Goal: Task Accomplishment & Management: Complete application form

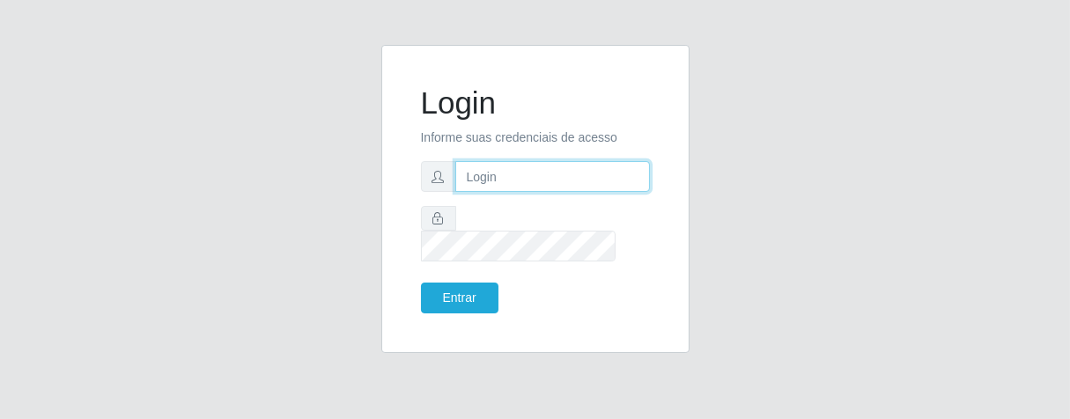
click at [516, 190] on input "text" at bounding box center [552, 176] width 195 height 31
type input "[PERSON_NAME]"
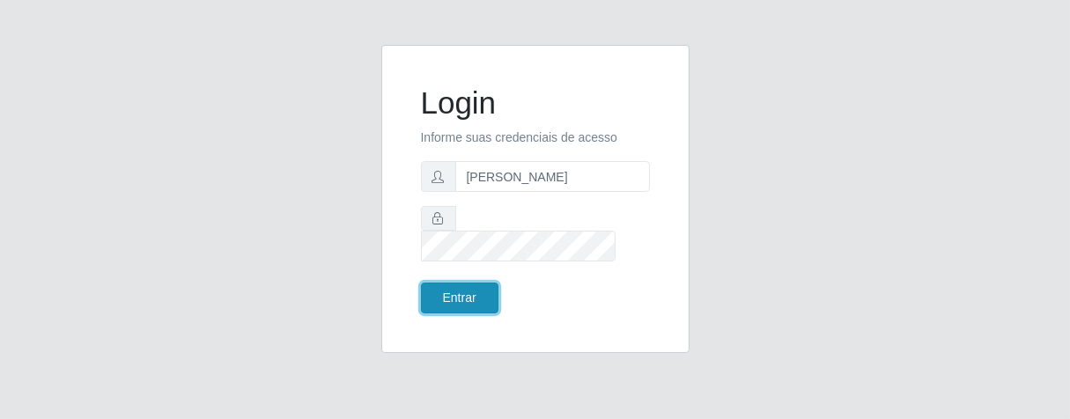
click at [444, 283] on button "Entrar" at bounding box center [459, 298] width 77 height 31
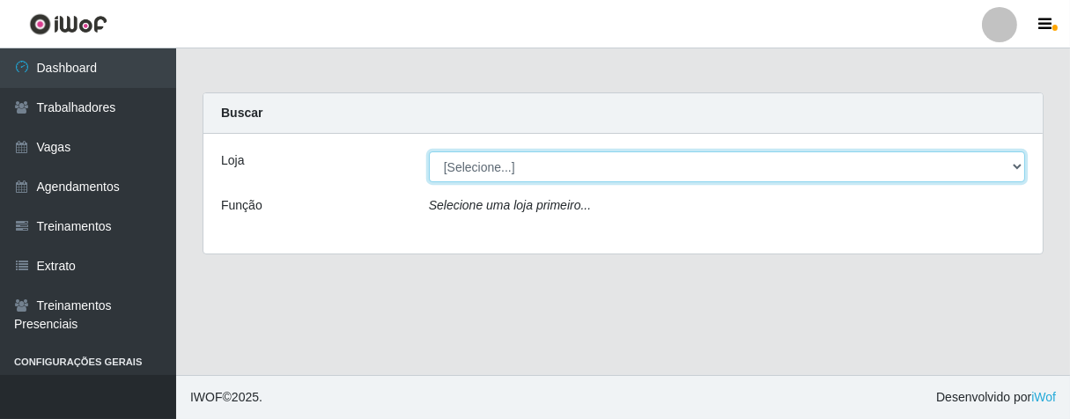
click at [1012, 169] on select "[Selecione...] Superbox [GEOGRAPHIC_DATA] - Bessa" at bounding box center [727, 166] width 596 height 31
select select "206"
click at [429, 151] on select "[Selecione...] Superbox [GEOGRAPHIC_DATA] - Bessa" at bounding box center [727, 166] width 596 height 31
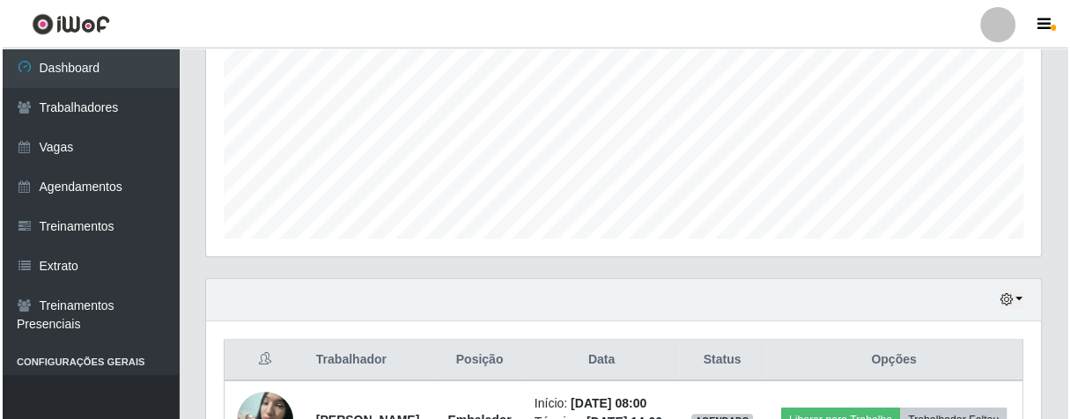
scroll to position [527, 0]
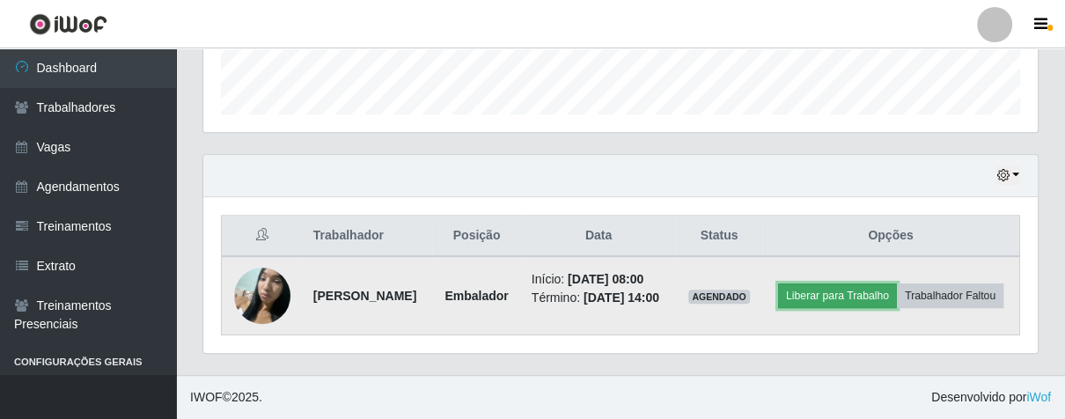
click at [897, 283] on button "Liberar para Trabalho" at bounding box center [837, 295] width 119 height 25
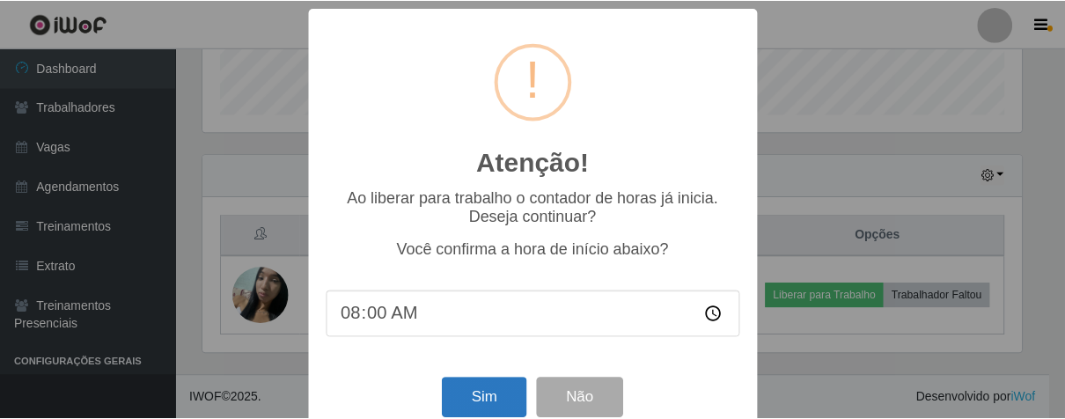
scroll to position [39, 0]
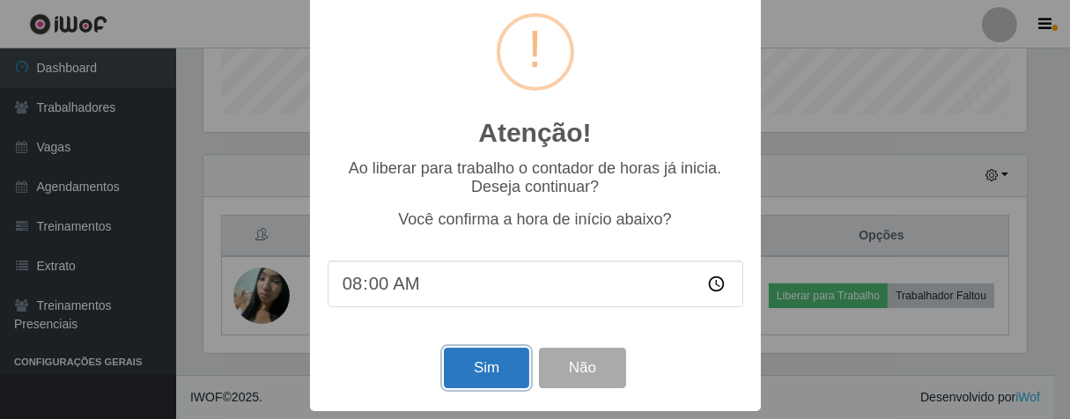
click at [474, 364] on button "Sim" at bounding box center [486, 368] width 85 height 41
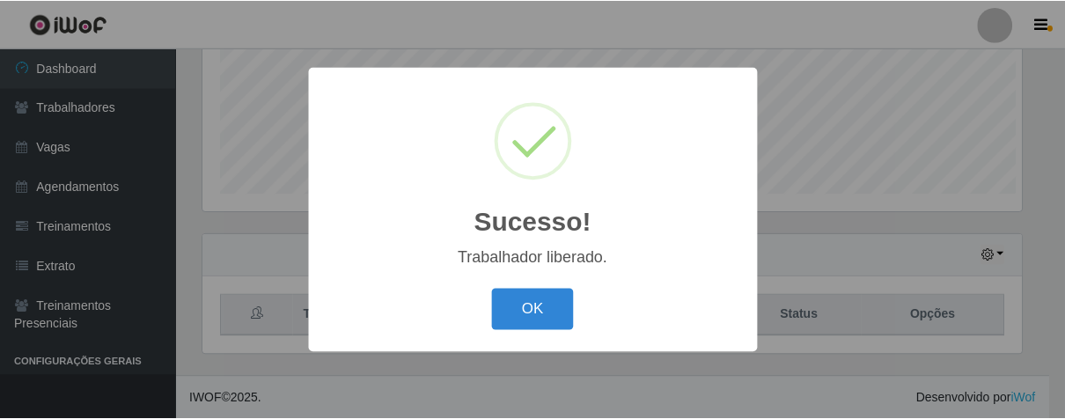
scroll to position [364, 824]
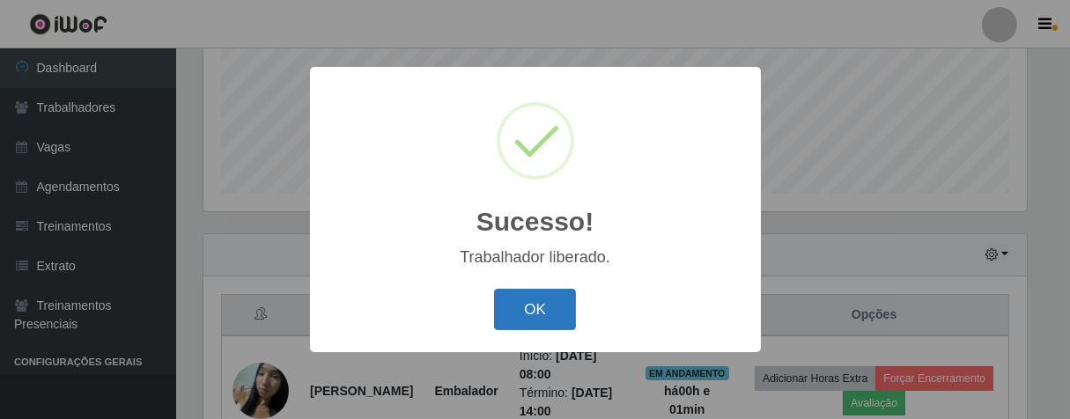
click at [525, 315] on button "OK" at bounding box center [535, 309] width 82 height 41
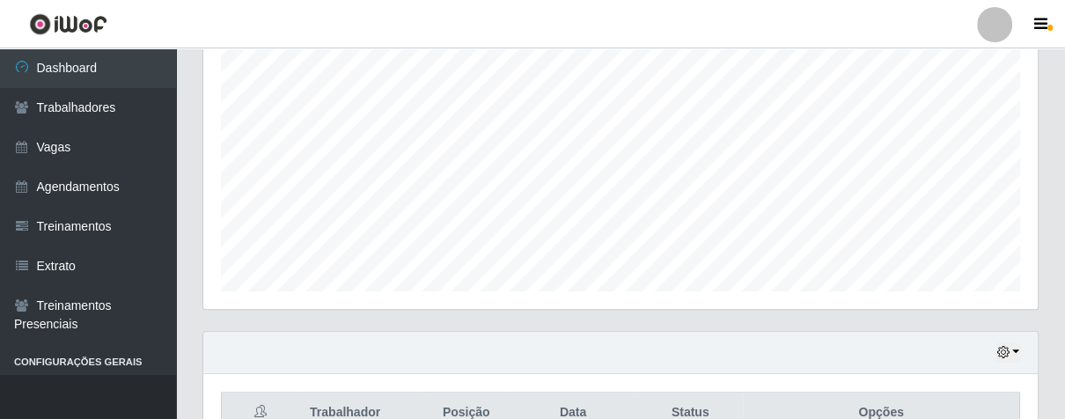
scroll to position [239, 0]
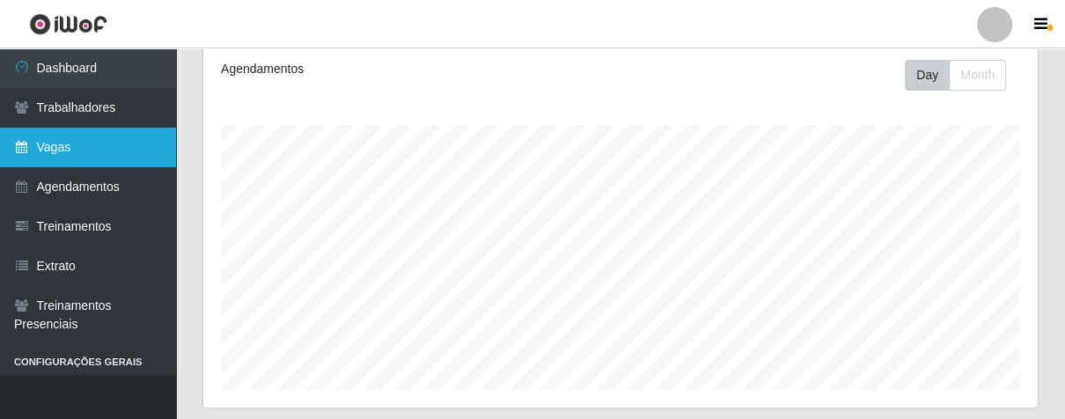
click at [102, 153] on link "Vagas" at bounding box center [88, 148] width 176 height 40
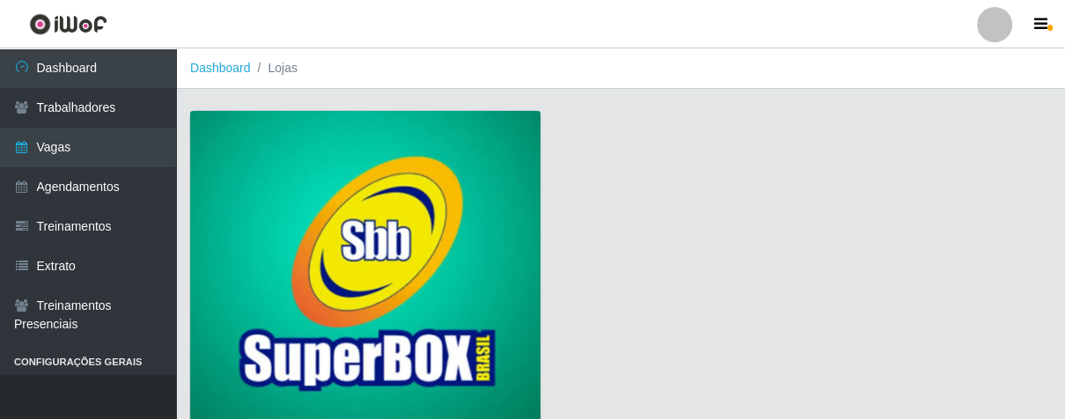
click at [307, 188] on img at bounding box center [365, 270] width 350 height 319
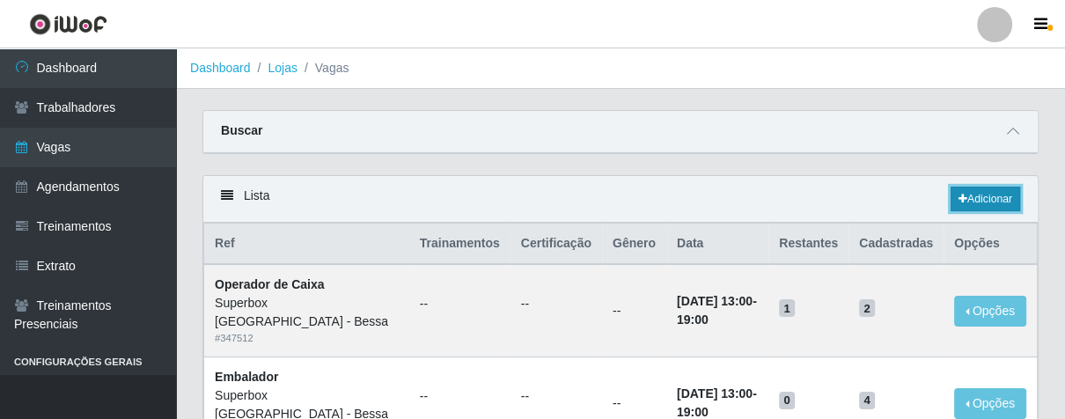
click at [976, 200] on link "Adicionar" at bounding box center [986, 199] width 70 height 25
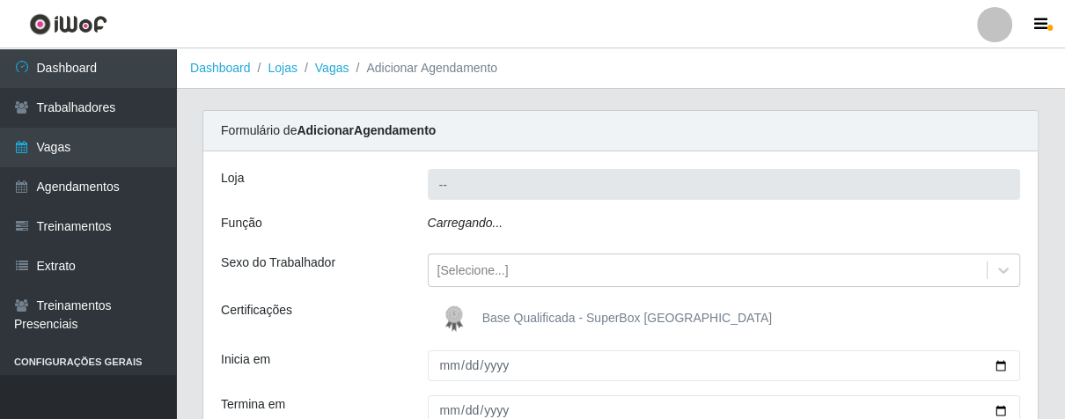
type input "Superbox [GEOGRAPHIC_DATA] - Bessa"
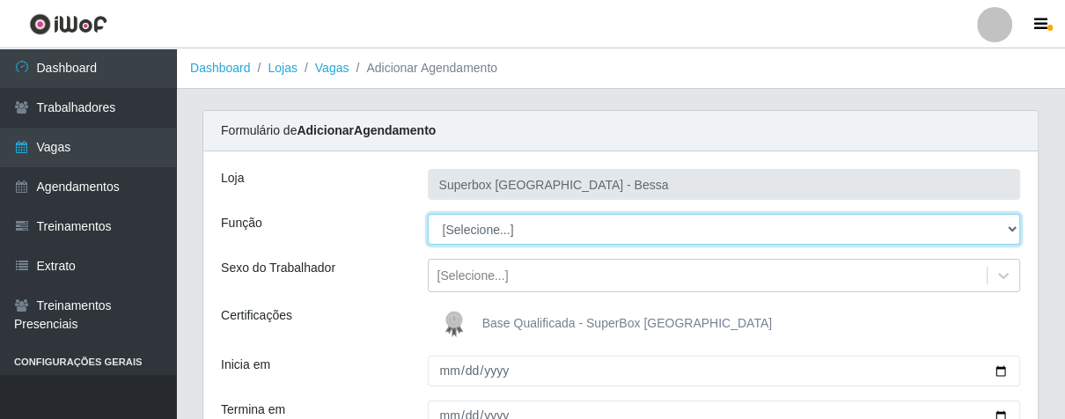
click at [1012, 230] on select "[Selecione...] ASG ASG + ASG ++ Embalador Embalador + Embalador ++ Operador de …" at bounding box center [724, 229] width 593 height 31
select select "1"
click at [428, 214] on select "[Selecione...] ASG ASG + ASG ++ Embalador Embalador + Embalador ++ Operador de …" at bounding box center [724, 229] width 593 height 31
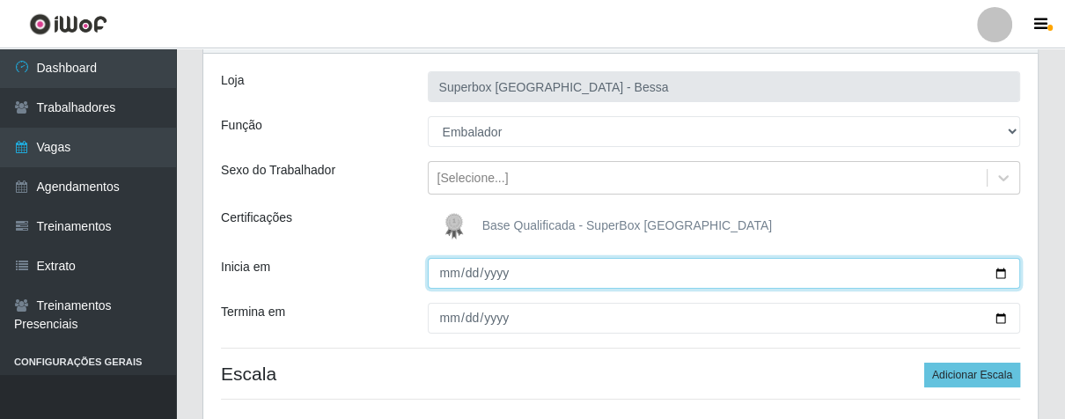
click at [443, 273] on input "Inicia em" at bounding box center [724, 273] width 593 height 31
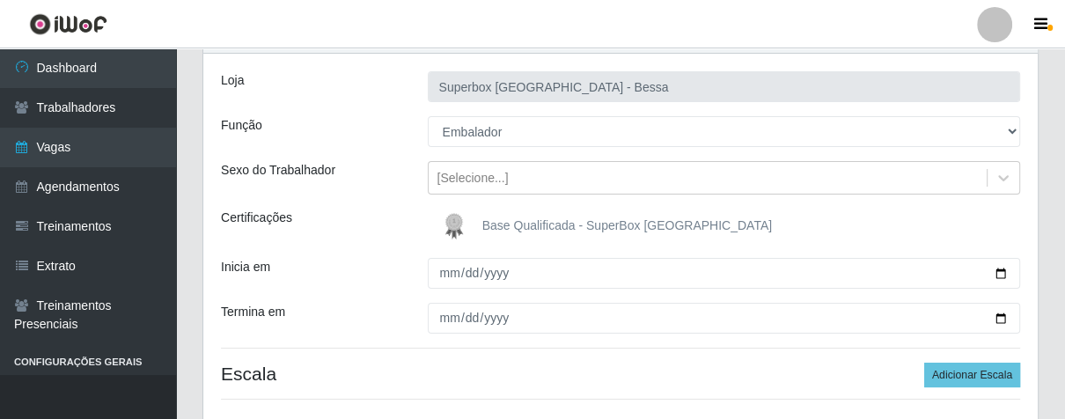
click at [1033, 114] on div "Loja Superbox [GEOGRAPHIC_DATA] - Bessa Função [Selecione...] ASG ASG + ASG ++ …" at bounding box center [620, 243] width 834 height 378
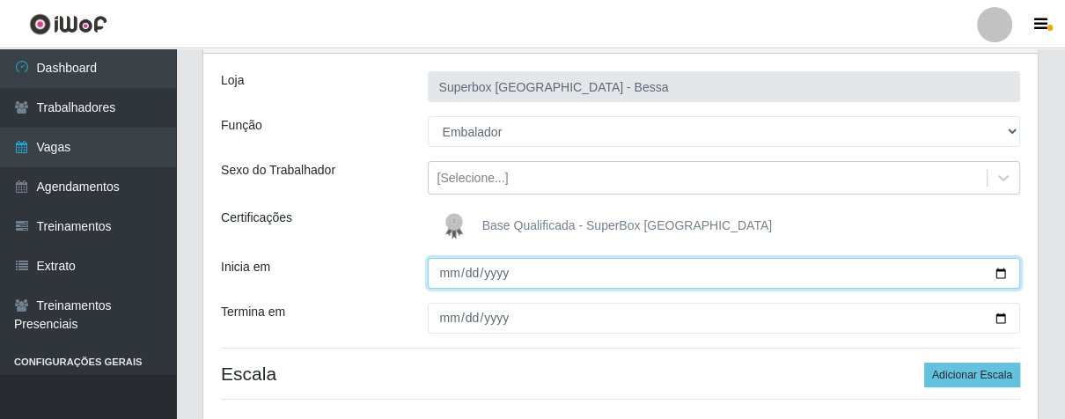
drag, startPoint x: 441, startPoint y: 269, endPoint x: 459, endPoint y: 276, distance: 19.8
click at [451, 273] on input "Inicia em" at bounding box center [724, 273] width 593 height 31
type input "[DATE]"
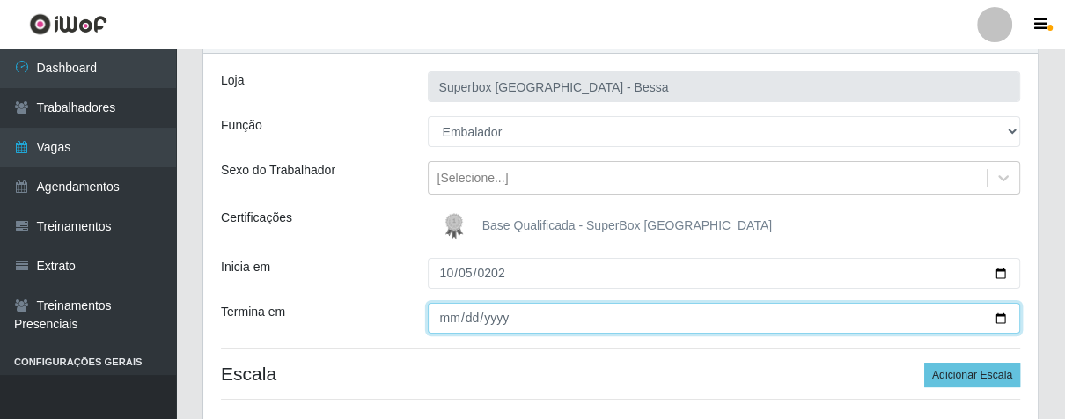
click at [445, 322] on input "Termina em" at bounding box center [724, 318] width 593 height 31
type input "[PHONE_NUMBER]"
type input "[DATE]"
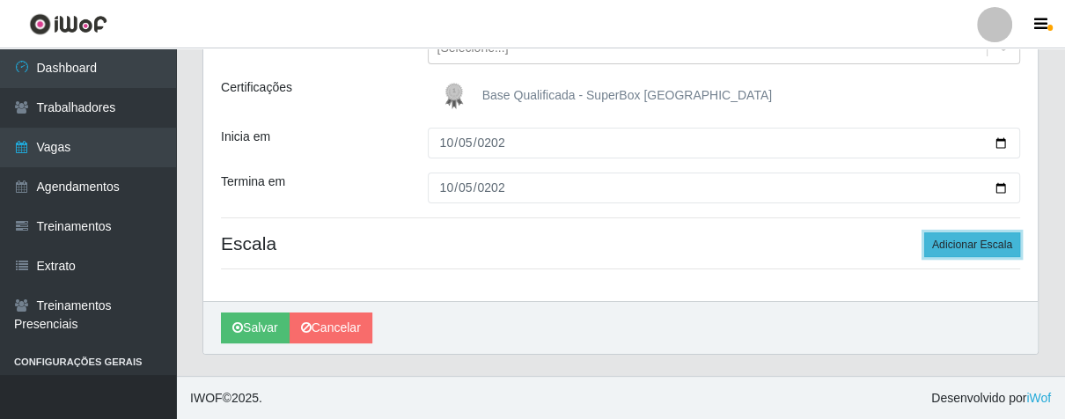
click at [945, 245] on button "Adicionar Escala" at bounding box center [972, 244] width 96 height 25
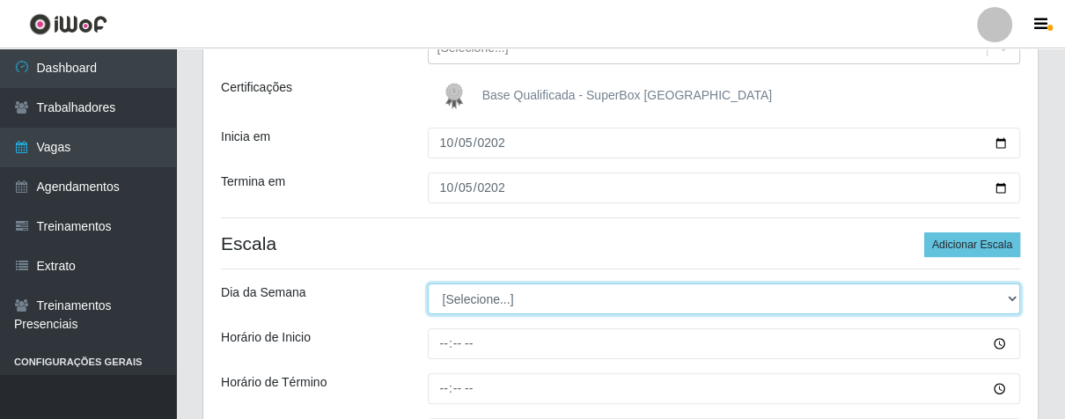
click at [1008, 302] on select "[Selecione...] Segunda Terça Quarta Quinta Sexta Sábado Domingo" at bounding box center [724, 298] width 593 height 31
select select "0"
click at [428, 283] on select "[Selecione...] Segunda Terça Quarta Quinta Sexta Sábado Domingo" at bounding box center [724, 298] width 593 height 31
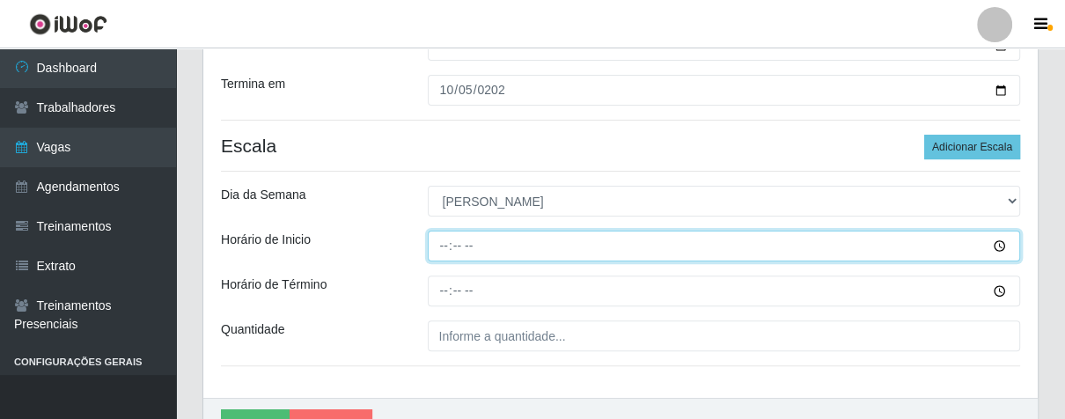
click at [440, 248] on input "Horário de Inicio" at bounding box center [724, 246] width 593 height 31
type input "07:00"
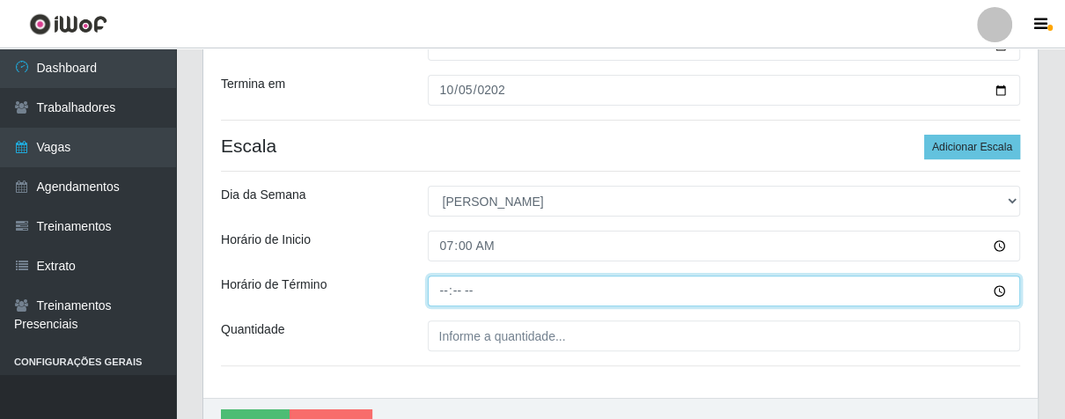
click at [443, 287] on input "Horário de Término" at bounding box center [724, 291] width 593 height 31
type input "13:00"
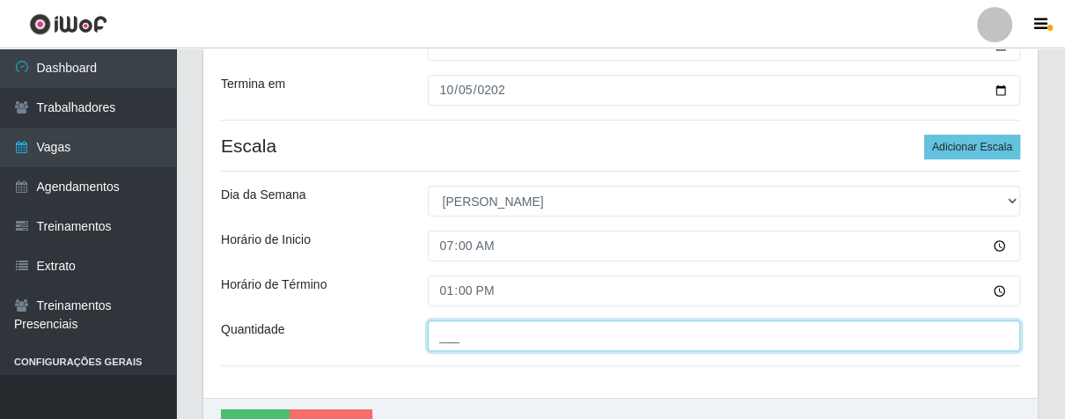
click at [474, 336] on input "___" at bounding box center [724, 335] width 593 height 31
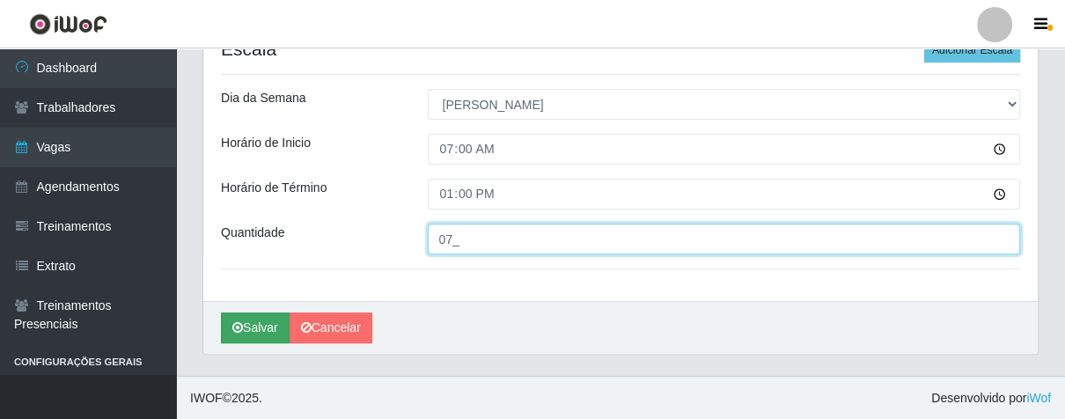
type input "07_"
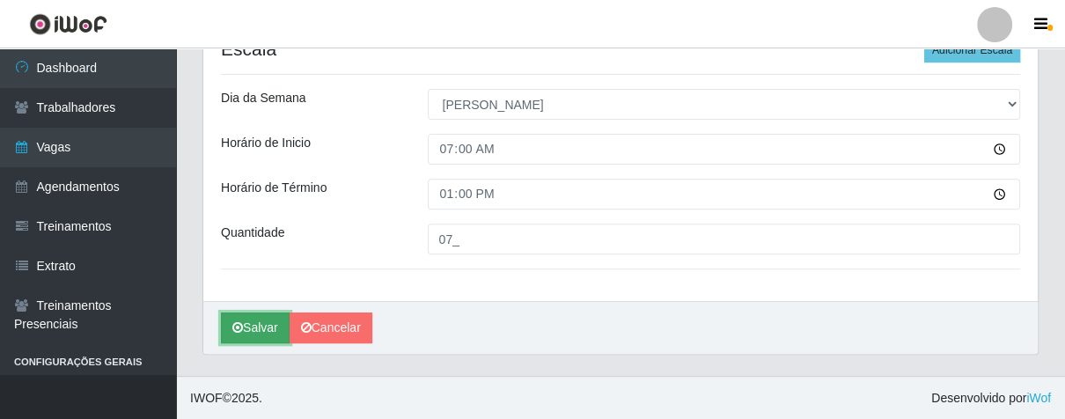
click at [251, 322] on button "Salvar" at bounding box center [255, 327] width 69 height 31
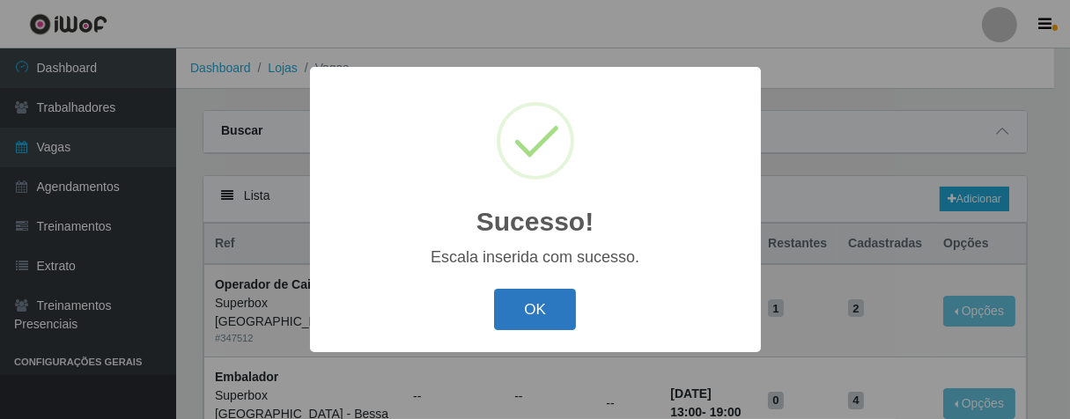
click at [521, 305] on button "OK" at bounding box center [535, 309] width 82 height 41
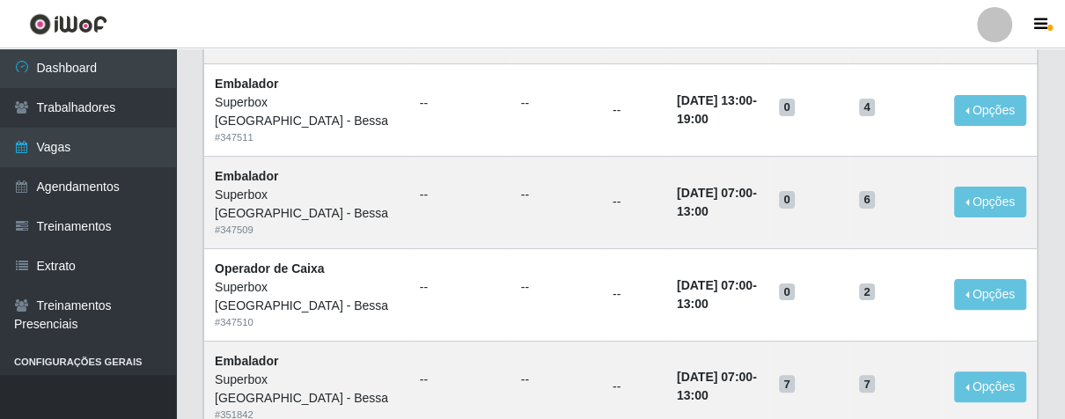
scroll to position [98, 0]
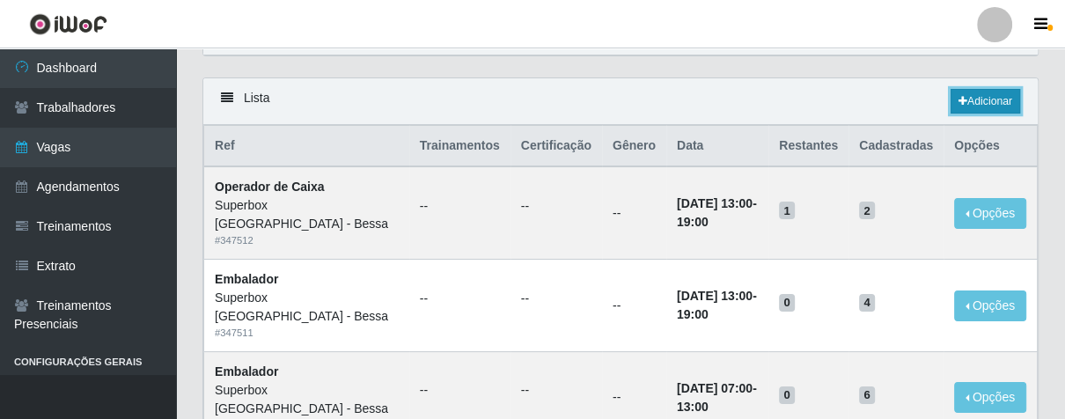
click at [973, 94] on link "Adicionar" at bounding box center [986, 101] width 70 height 25
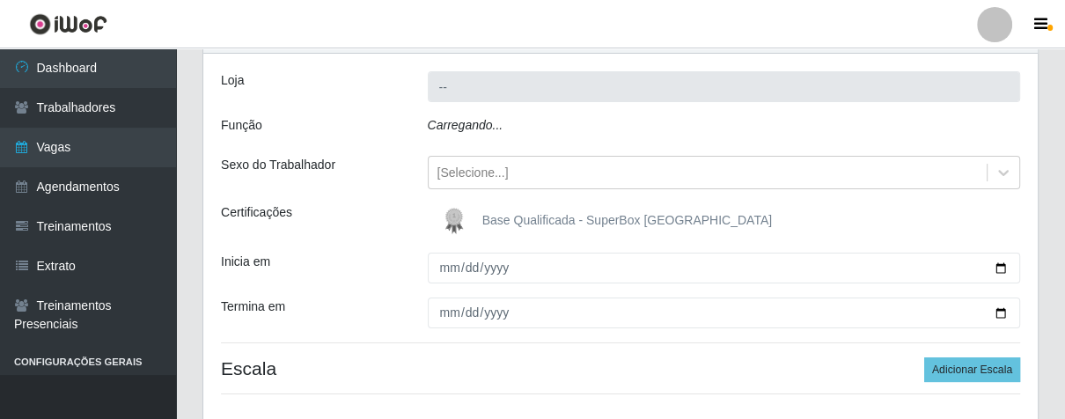
type input "Superbox [GEOGRAPHIC_DATA] - Bessa"
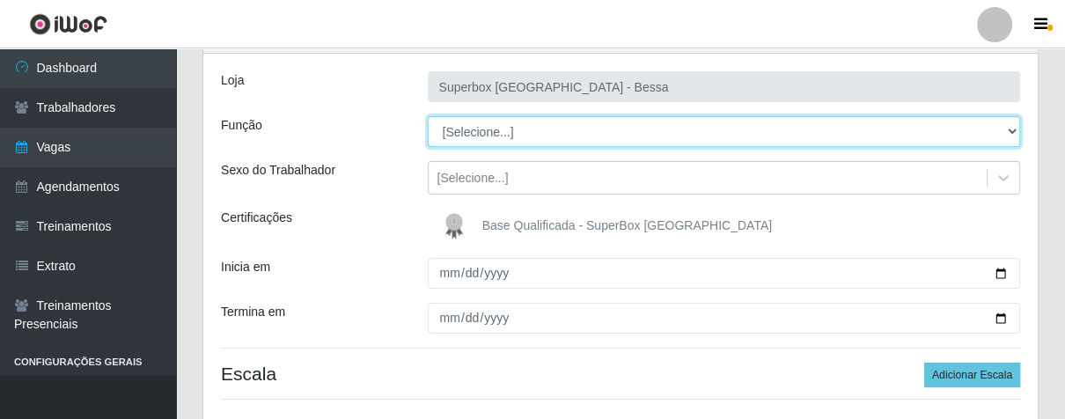
click at [1007, 132] on select "[Selecione...] ASG ASG + ASG ++ Embalador Embalador + Embalador ++ Operador de …" at bounding box center [724, 131] width 593 height 31
select select "1"
click at [428, 116] on select "[Selecione...] ASG ASG + ASG ++ Embalador Embalador + Embalador ++ Operador de …" at bounding box center [724, 131] width 593 height 31
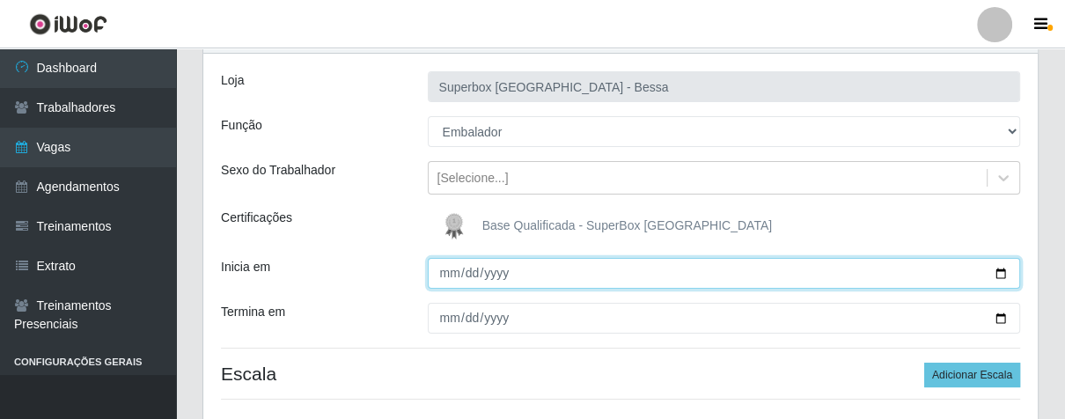
click at [447, 272] on input "Inicia em" at bounding box center [724, 273] width 593 height 31
type input "[DATE]"
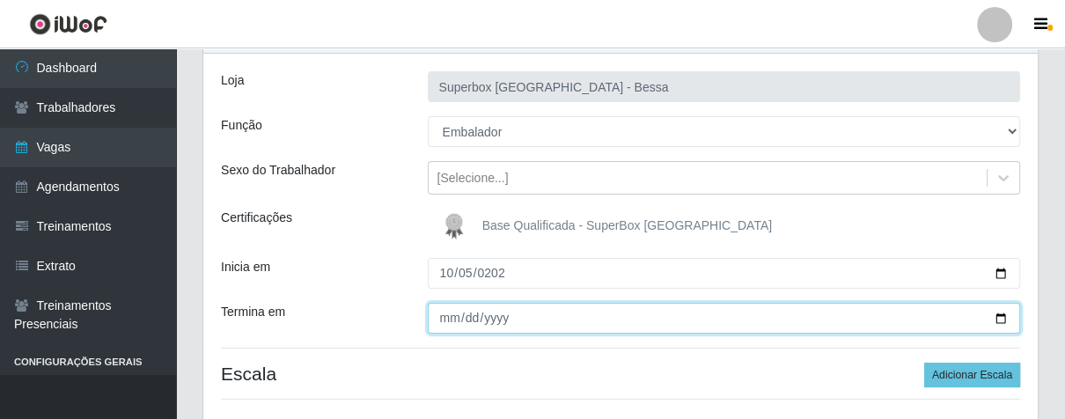
click at [442, 315] on input "Termina em" at bounding box center [724, 318] width 593 height 31
type input "0012-10-05"
type input "[DATE]"
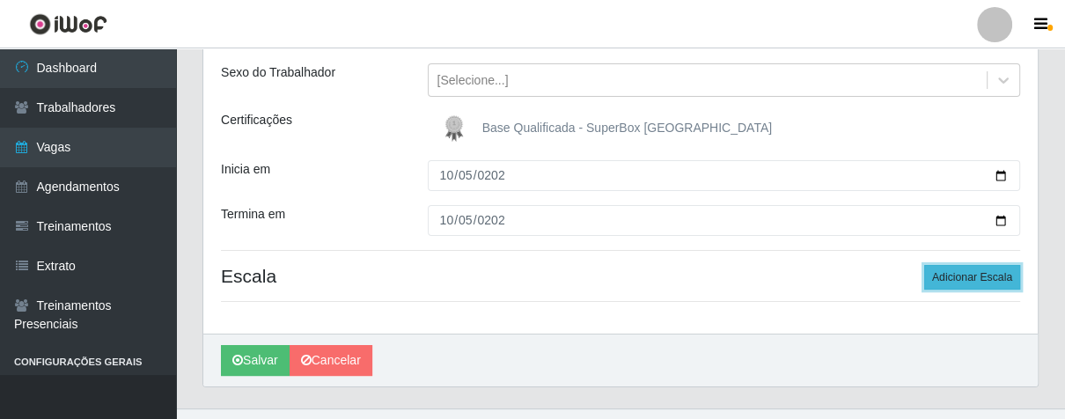
click at [944, 281] on button "Adicionar Escala" at bounding box center [972, 277] width 96 height 25
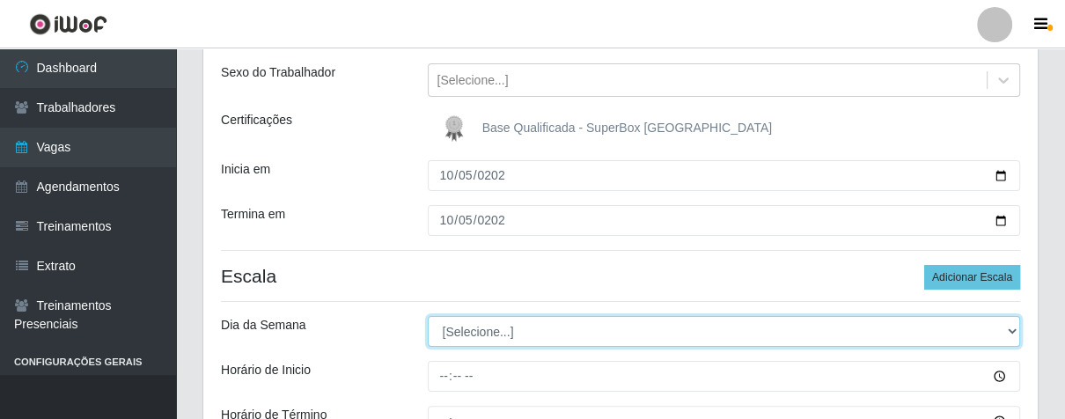
click at [1007, 334] on select "[Selecione...] Segunda Terça Quarta Quinta Sexta Sábado Domingo" at bounding box center [724, 331] width 593 height 31
select select "0"
click at [428, 316] on select "[Selecione...] Segunda Terça Quarta Quinta Sexta Sábado Domingo" at bounding box center [724, 331] width 593 height 31
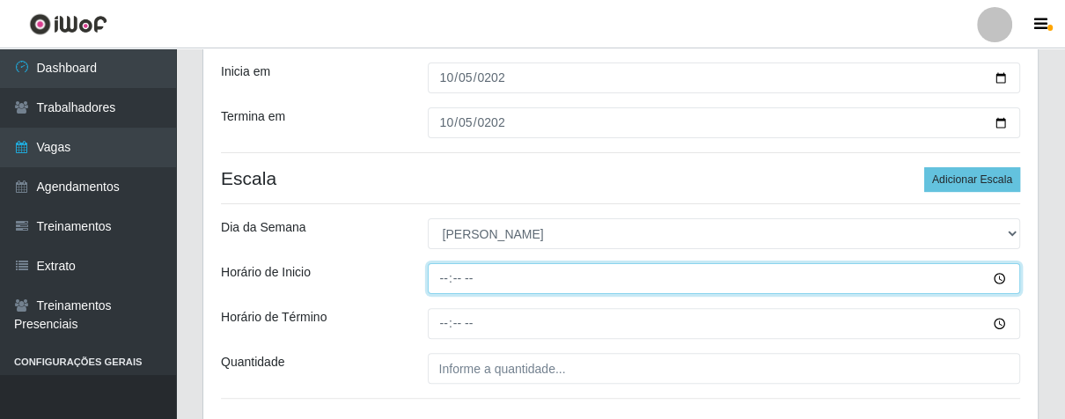
drag, startPoint x: 448, startPoint y: 277, endPoint x: 510, endPoint y: 287, distance: 62.4
click at [472, 283] on input "Horário de Inicio" at bounding box center [724, 278] width 593 height 31
type input "13:00"
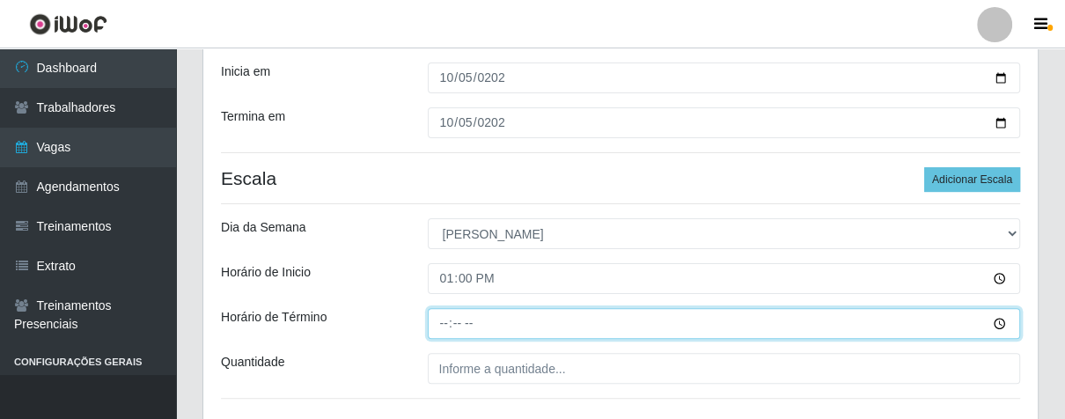
click at [437, 315] on input "Horário de Término" at bounding box center [724, 323] width 593 height 31
type input "19:00"
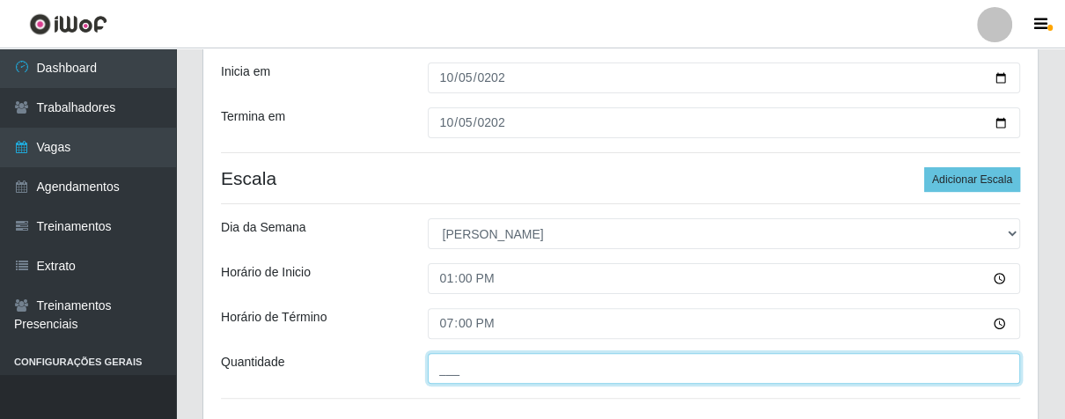
click at [504, 371] on input "___" at bounding box center [724, 368] width 593 height 31
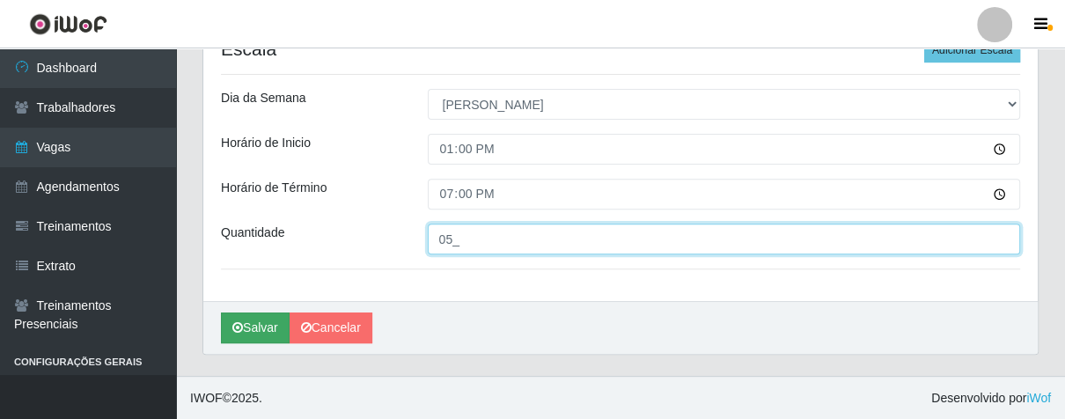
type input "05_"
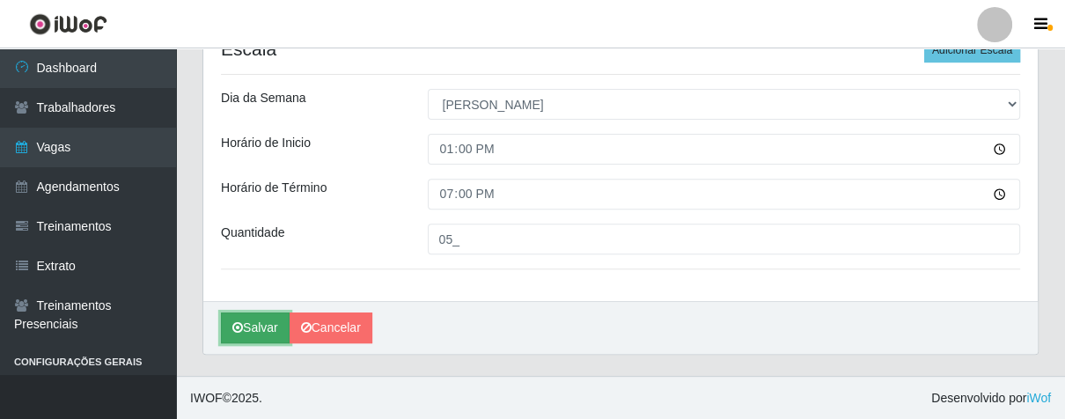
click at [259, 322] on button "Salvar" at bounding box center [255, 327] width 69 height 31
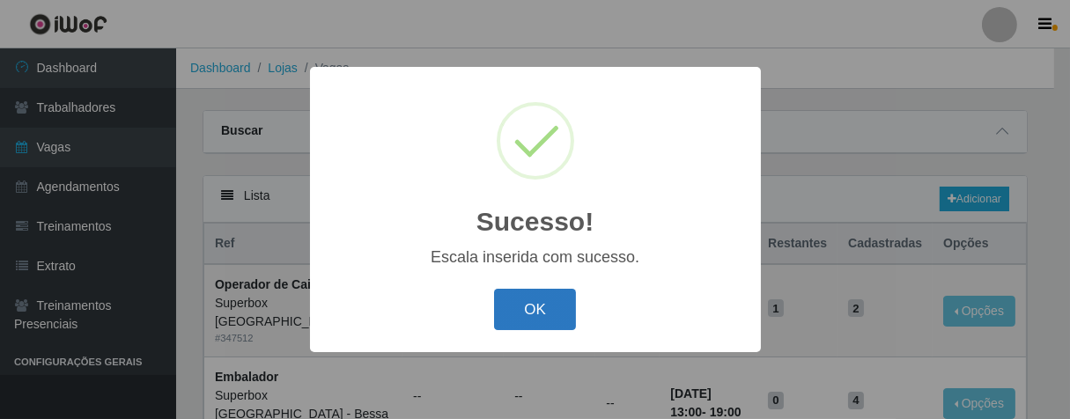
click at [526, 311] on button "OK" at bounding box center [535, 309] width 82 height 41
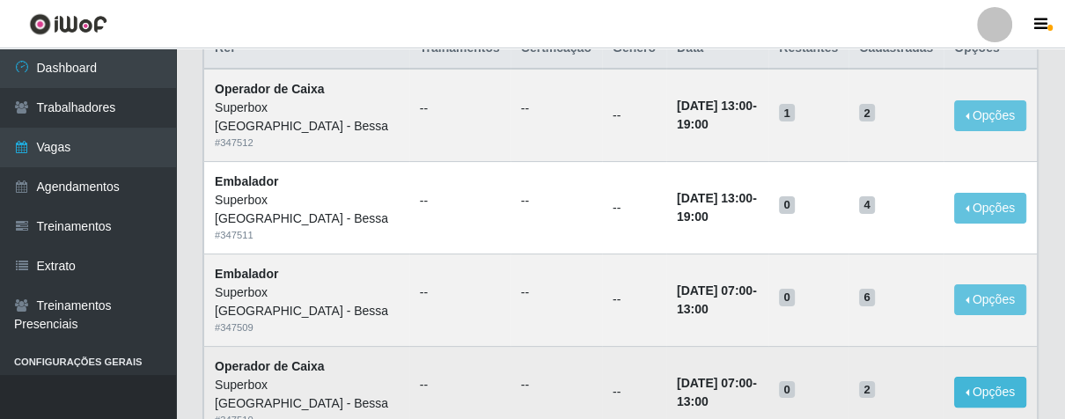
scroll to position [98, 0]
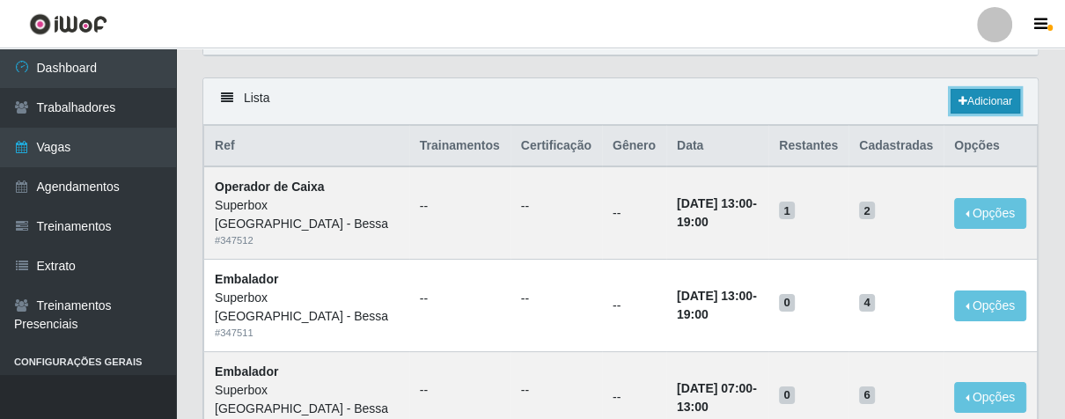
click at [970, 99] on link "Adicionar" at bounding box center [986, 101] width 70 height 25
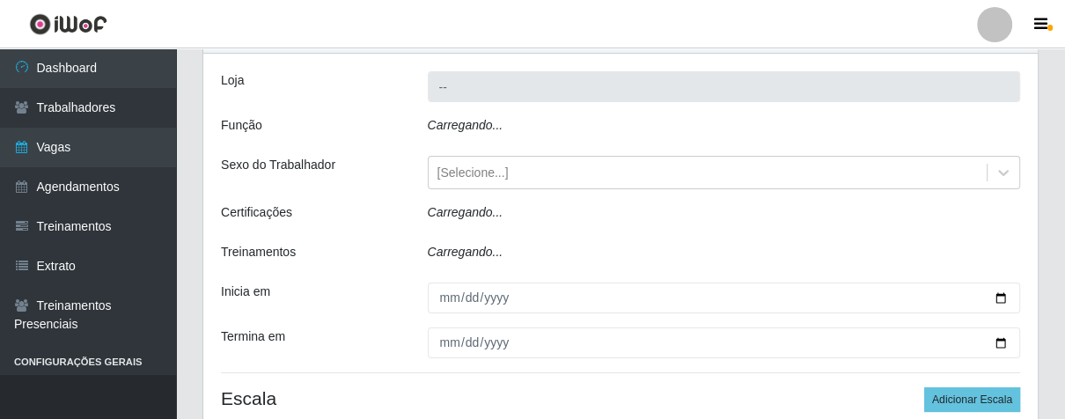
type input "Superbox [GEOGRAPHIC_DATA] - Bessa"
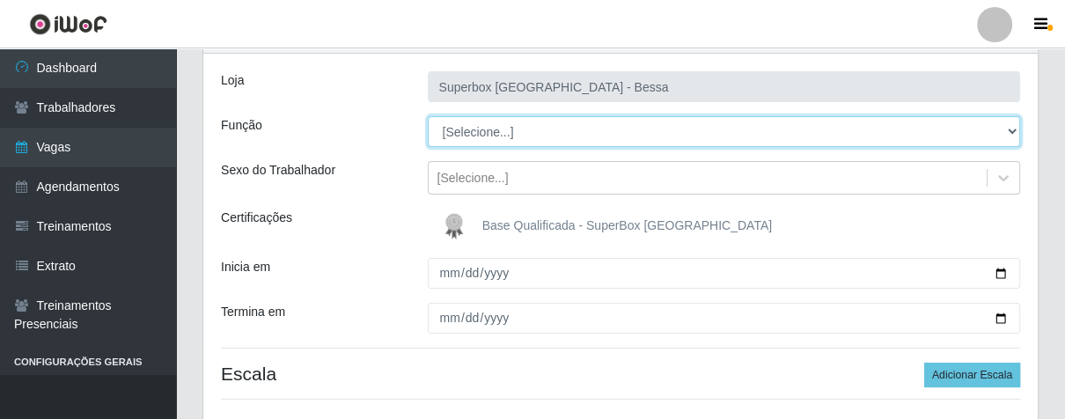
click at [1013, 132] on select "[Selecione...] ASG ASG + ASG ++ Embalador Embalador + Embalador ++ Operador de …" at bounding box center [724, 131] width 593 height 31
select select "22"
click at [428, 116] on select "[Selecione...] ASG ASG + ASG ++ Embalador Embalador + Embalador ++ Operador de …" at bounding box center [724, 131] width 593 height 31
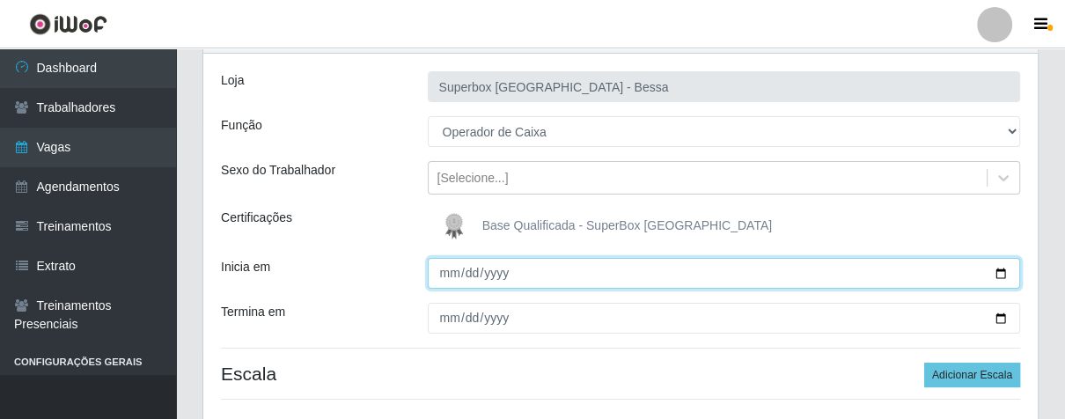
click at [445, 280] on input "Inicia em" at bounding box center [724, 273] width 593 height 31
type input "0012-10-05"
type input "[DATE]"
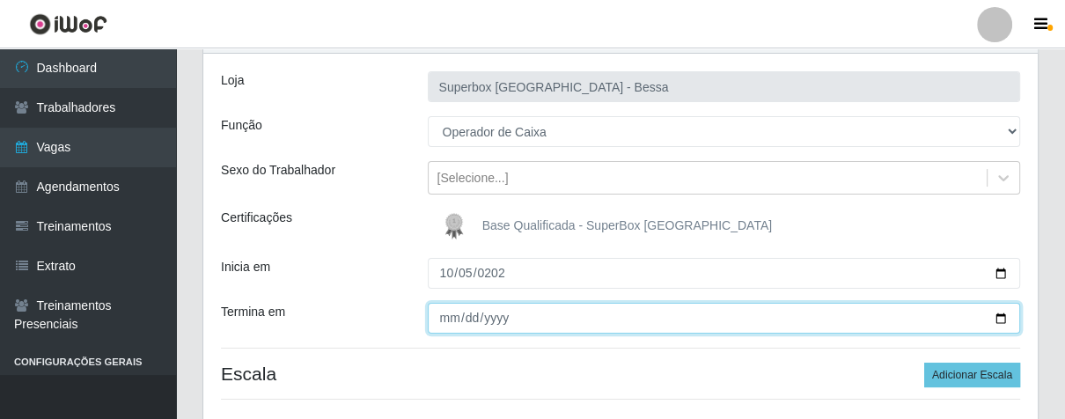
click at [448, 322] on input "Termina em" at bounding box center [724, 318] width 593 height 31
type input "0001-10-05"
type input "[DATE]"
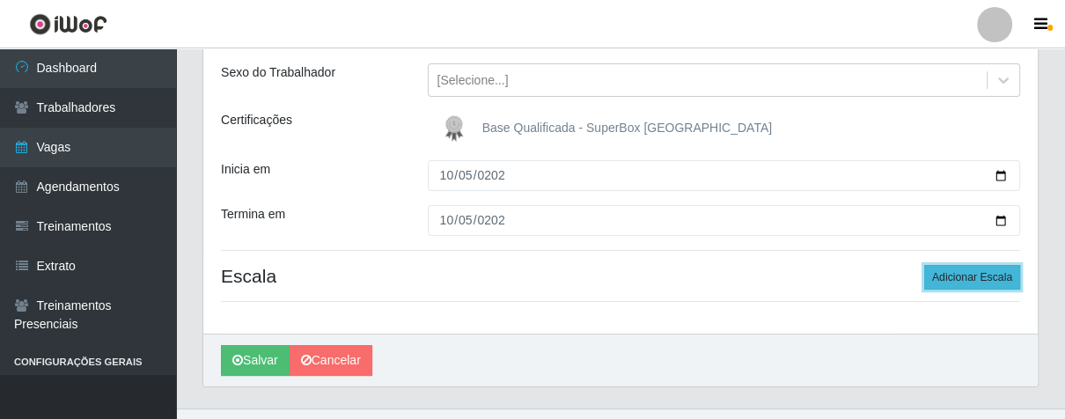
click at [958, 279] on button "Adicionar Escala" at bounding box center [972, 277] width 96 height 25
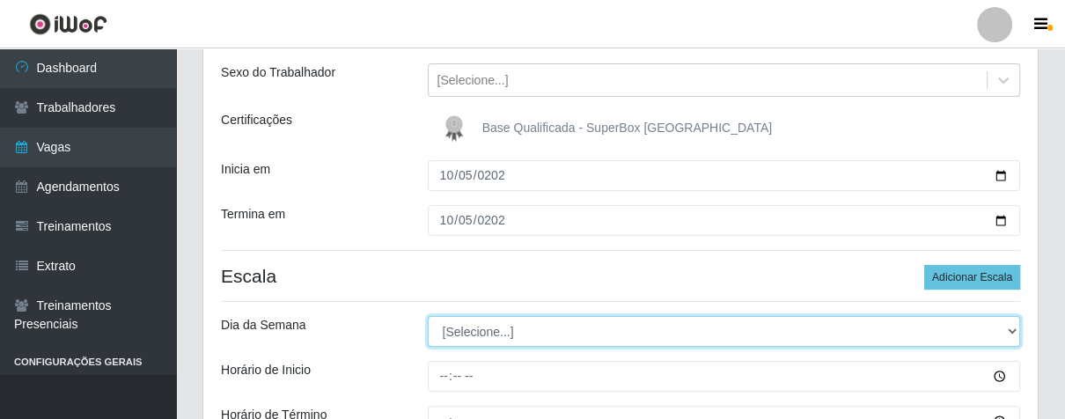
click at [1011, 328] on select "[Selecione...] Segunda Terça Quarta Quinta Sexta Sábado Domingo" at bounding box center [724, 331] width 593 height 31
select select "0"
click at [428, 316] on select "[Selecione...] Segunda Terça Quarta Quinta Sexta Sábado Domingo" at bounding box center [724, 331] width 593 height 31
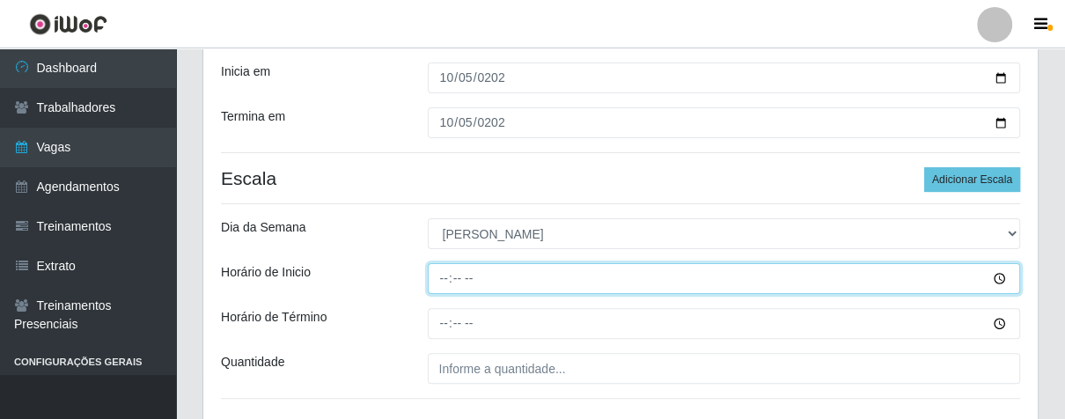
click at [441, 275] on input "Horário de Inicio" at bounding box center [724, 278] width 593 height 31
type input "07:00"
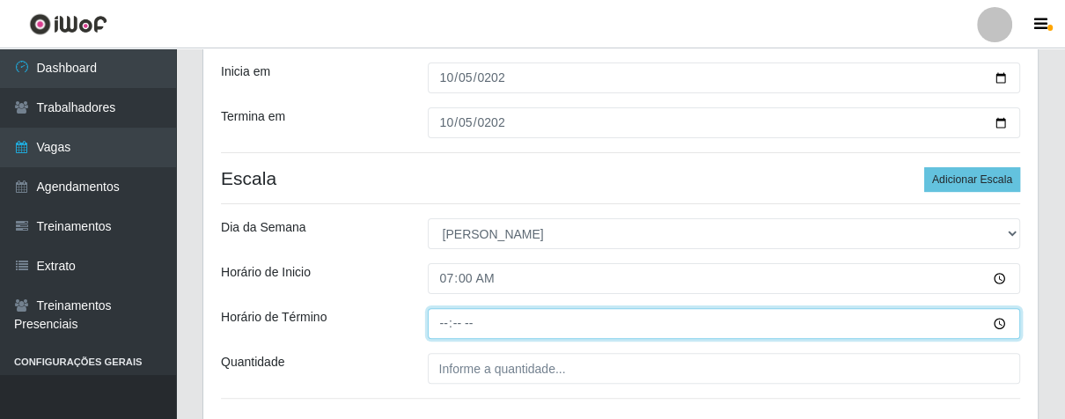
click at [435, 323] on input "Horário de Término" at bounding box center [724, 323] width 593 height 31
type input "13:00"
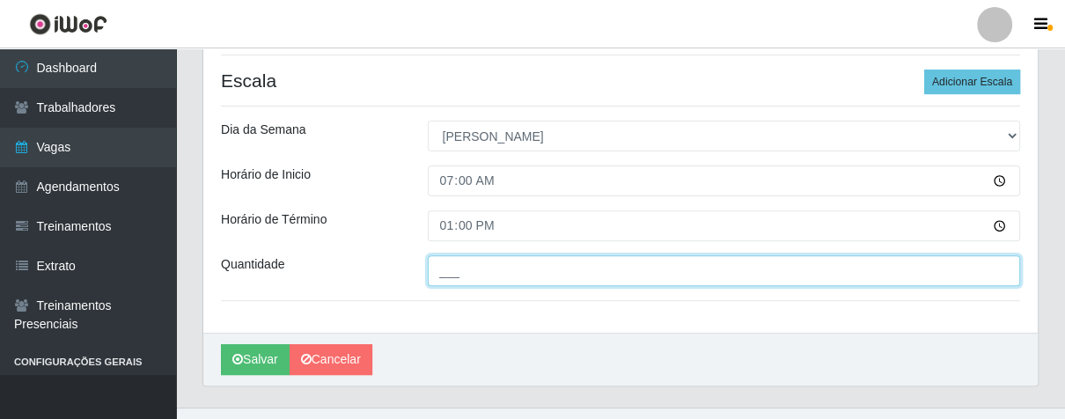
click at [465, 268] on input "___" at bounding box center [724, 270] width 593 height 31
type input "02_"
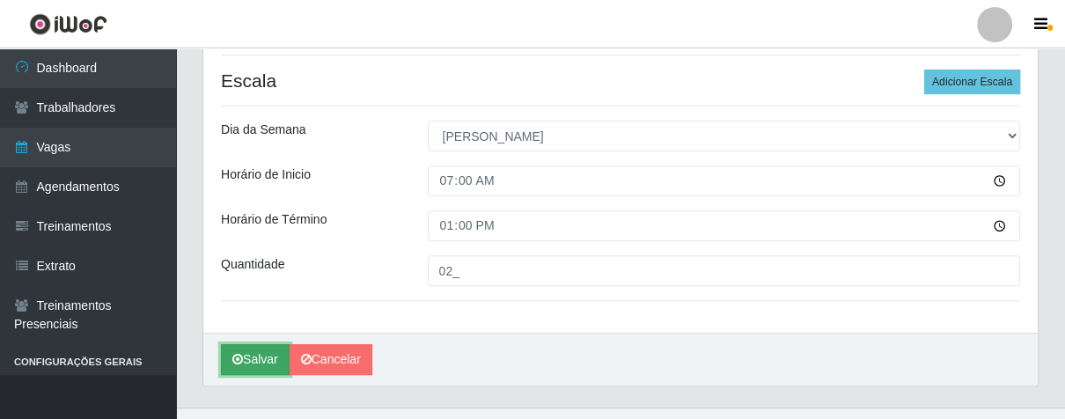
click at [239, 364] on icon "submit" at bounding box center [237, 359] width 11 height 12
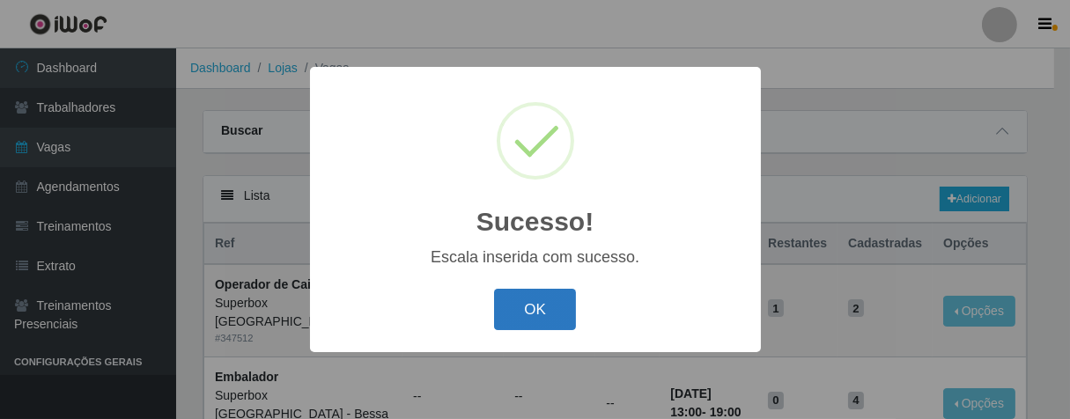
click at [536, 320] on button "OK" at bounding box center [535, 309] width 82 height 41
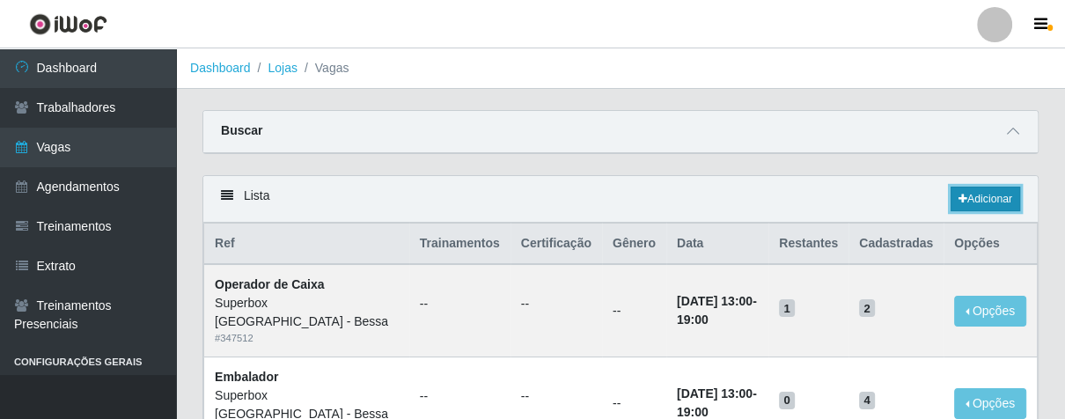
click at [980, 191] on link "Adicionar" at bounding box center [986, 199] width 70 height 25
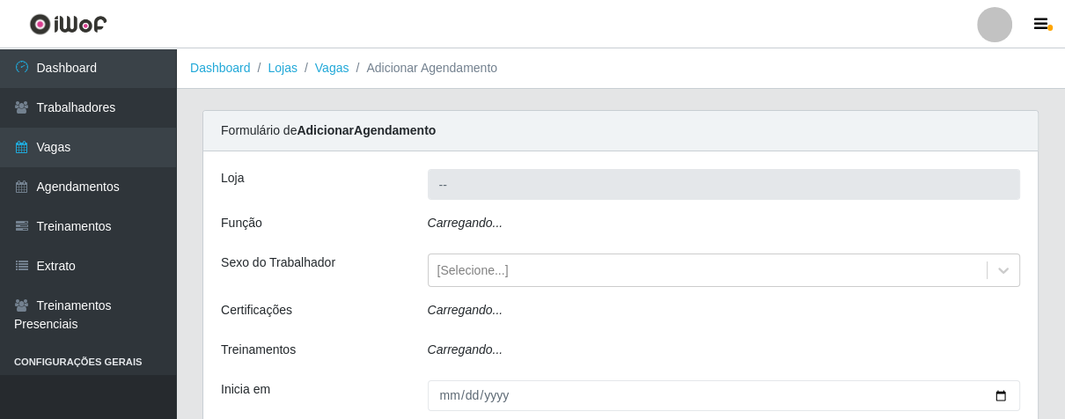
type input "Superbox [GEOGRAPHIC_DATA] - Bessa"
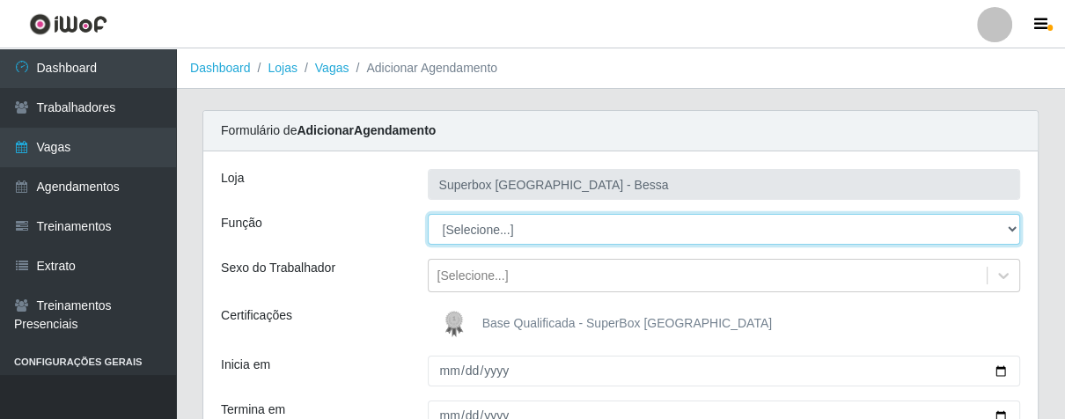
click at [1012, 224] on select "[Selecione...] ASG ASG + ASG ++ Embalador Embalador + Embalador ++ Operador de …" at bounding box center [724, 229] width 593 height 31
select select "22"
click at [428, 214] on select "[Selecione...] ASG ASG + ASG ++ Embalador Embalador + Embalador ++ Operador de …" at bounding box center [724, 229] width 593 height 31
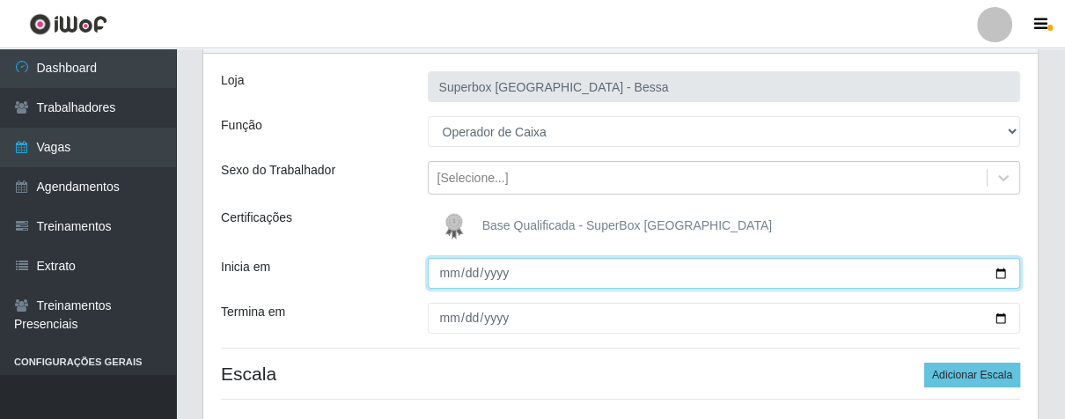
click at [444, 268] on input "Inicia em" at bounding box center [724, 273] width 593 height 31
type input "[DATE]"
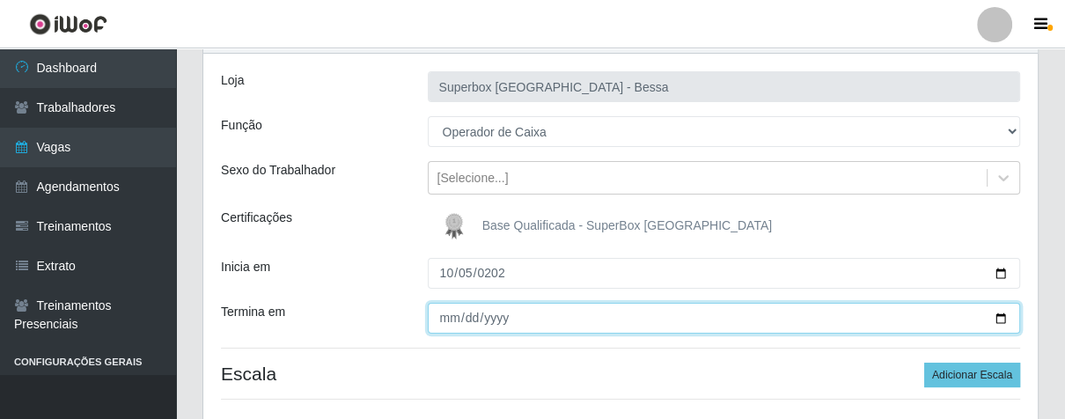
drag, startPoint x: 439, startPoint y: 315, endPoint x: 461, endPoint y: 312, distance: 22.3
click at [446, 315] on input "Termina em" at bounding box center [724, 318] width 593 height 31
type input "0012-10-05"
type input "[DATE]"
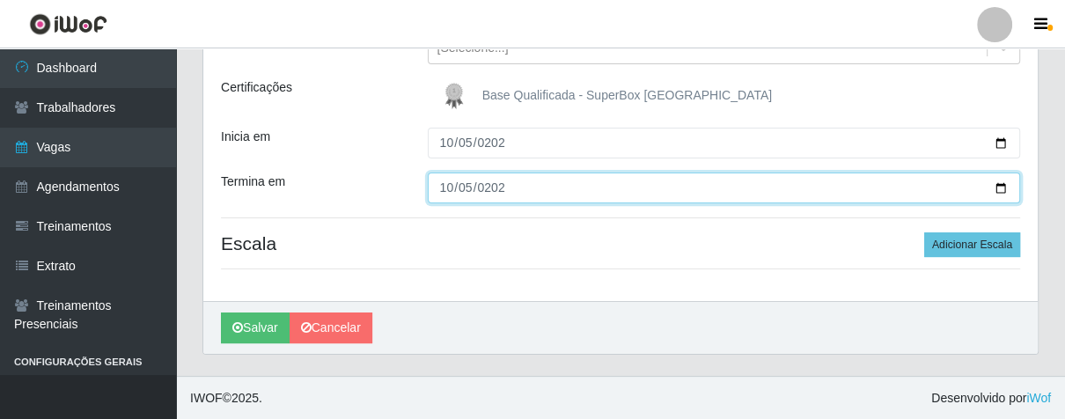
scroll to position [130, 0]
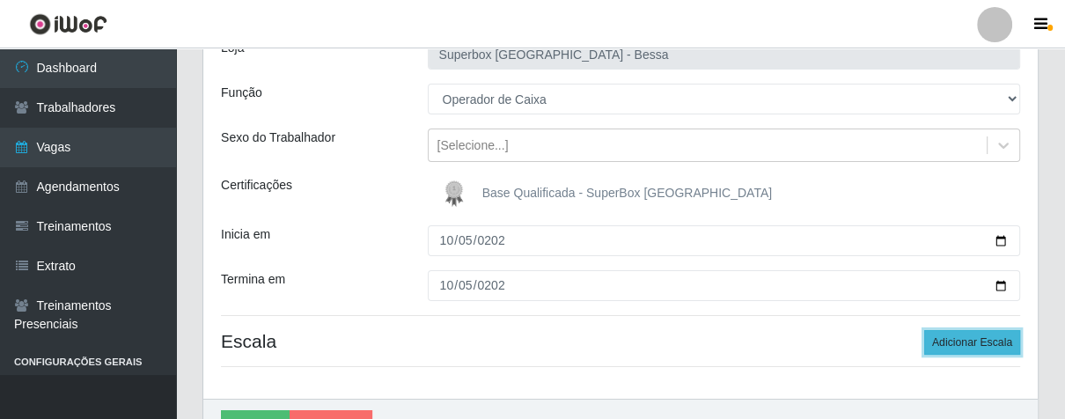
click at [974, 342] on button "Adicionar Escala" at bounding box center [972, 342] width 96 height 25
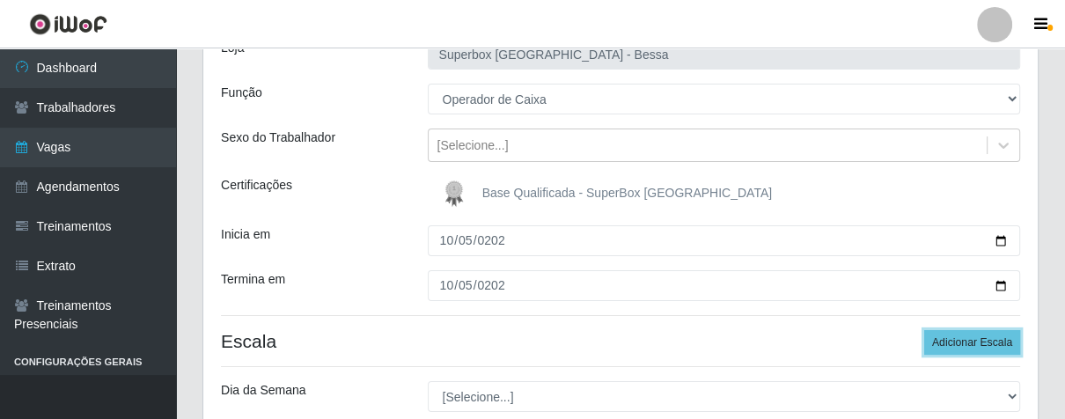
scroll to position [228, 0]
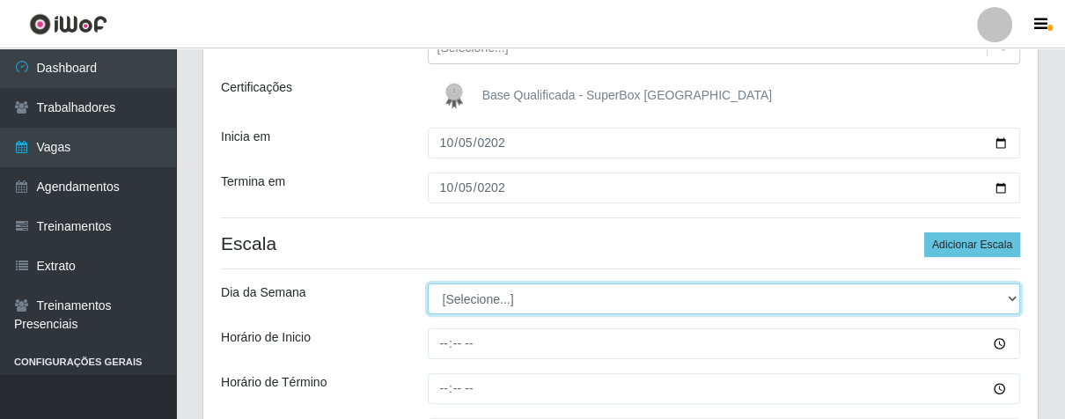
click at [1008, 286] on select "[Selecione...] Segunda Terça Quarta Quinta Sexta Sábado Domingo" at bounding box center [724, 298] width 593 height 31
select select "0"
click at [428, 283] on select "[Selecione...] Segunda Terça Quarta Quinta Sexta Sábado Domingo" at bounding box center [724, 298] width 593 height 31
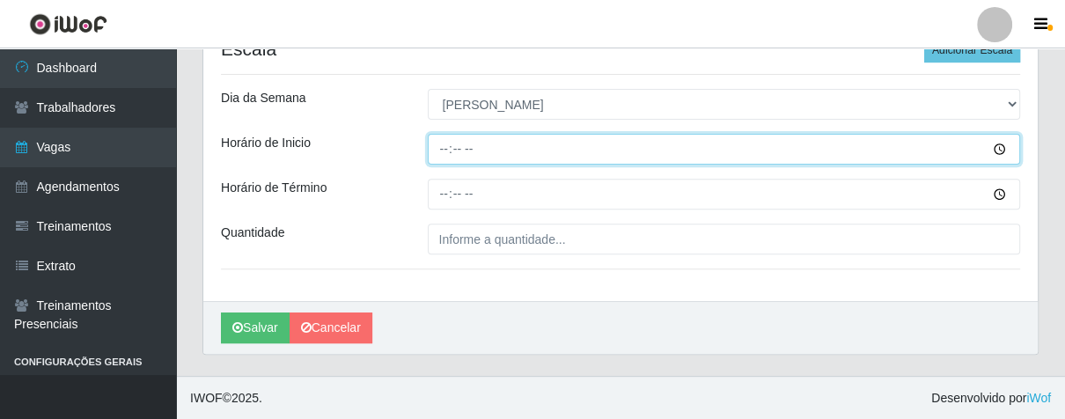
click at [432, 145] on input "Horário de Inicio" at bounding box center [724, 149] width 593 height 31
type input "13:00"
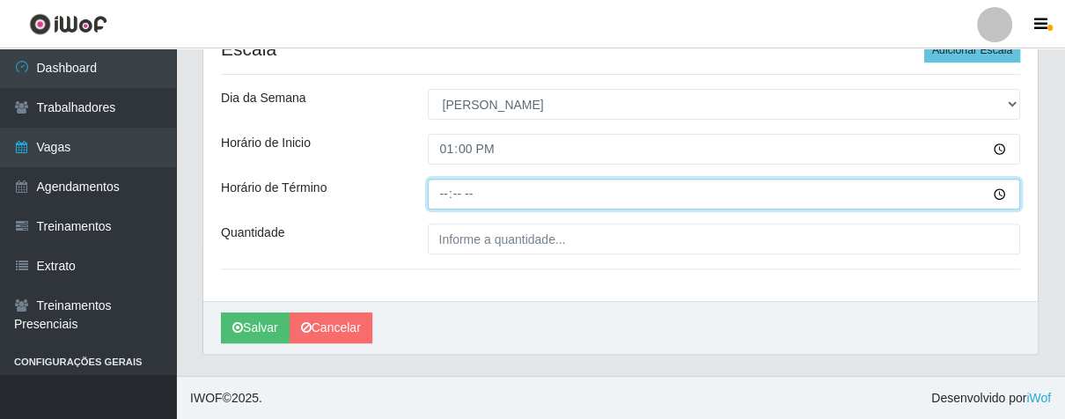
click at [437, 194] on input "Horário de Término" at bounding box center [724, 194] width 593 height 31
type input "19:00"
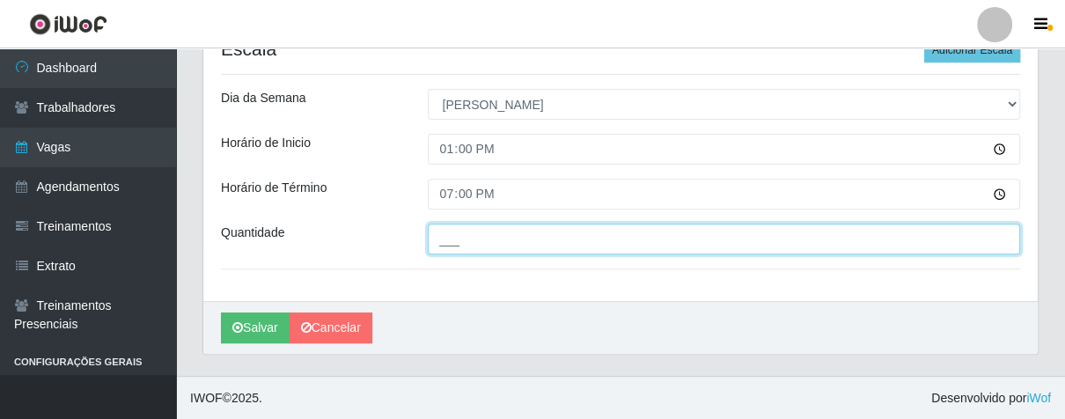
click at [497, 239] on input "___" at bounding box center [724, 239] width 593 height 31
type input "02_"
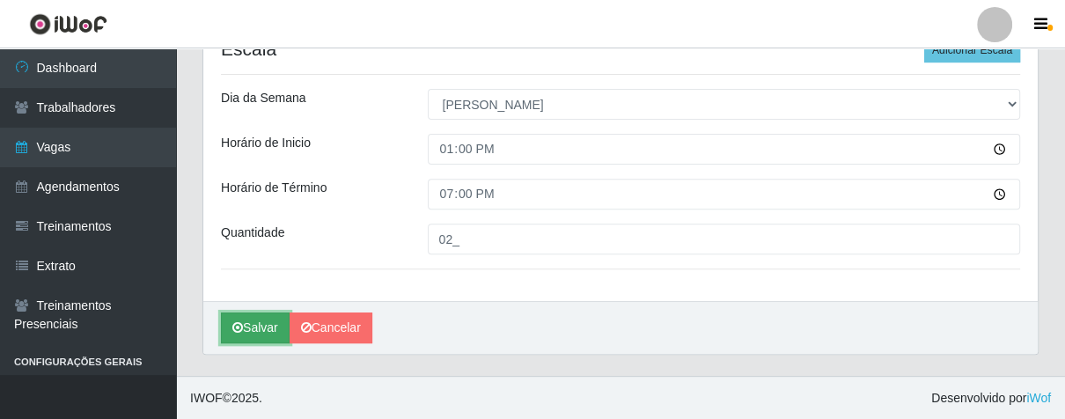
click at [282, 315] on button "Salvar" at bounding box center [255, 327] width 69 height 31
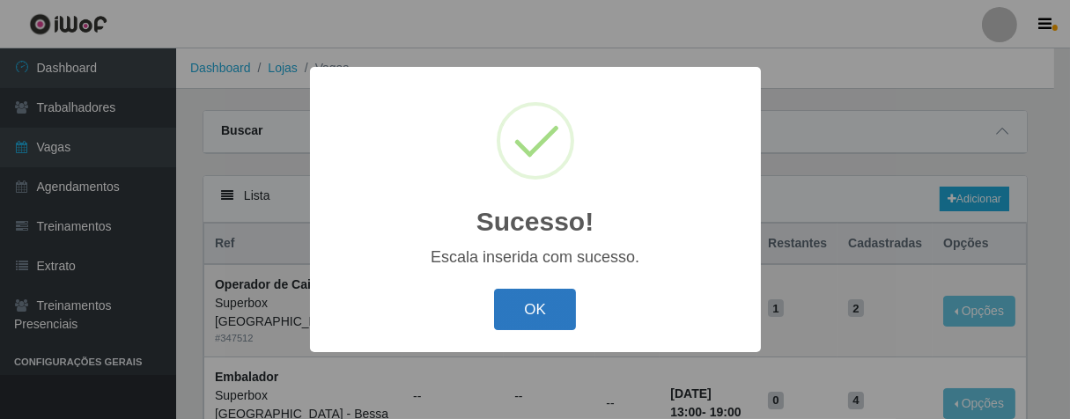
click at [555, 310] on button "OK" at bounding box center [535, 309] width 82 height 41
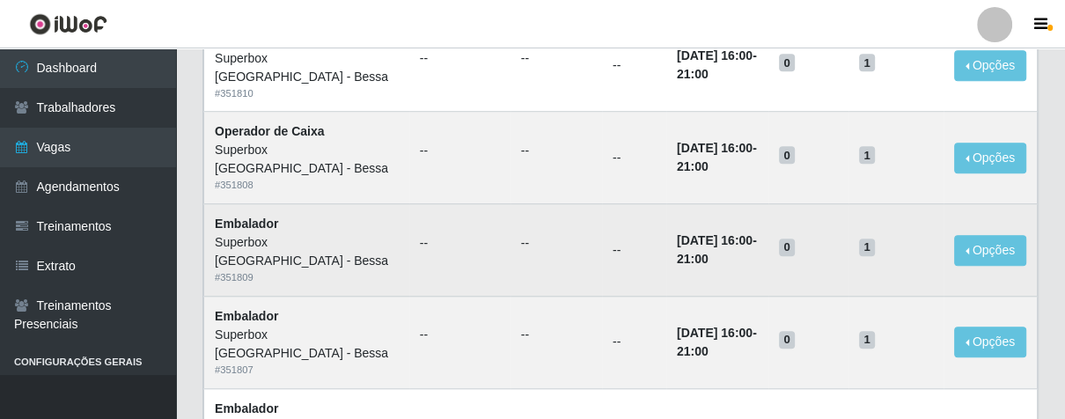
scroll to position [1173, 0]
